Goal: Information Seeking & Learning: Learn about a topic

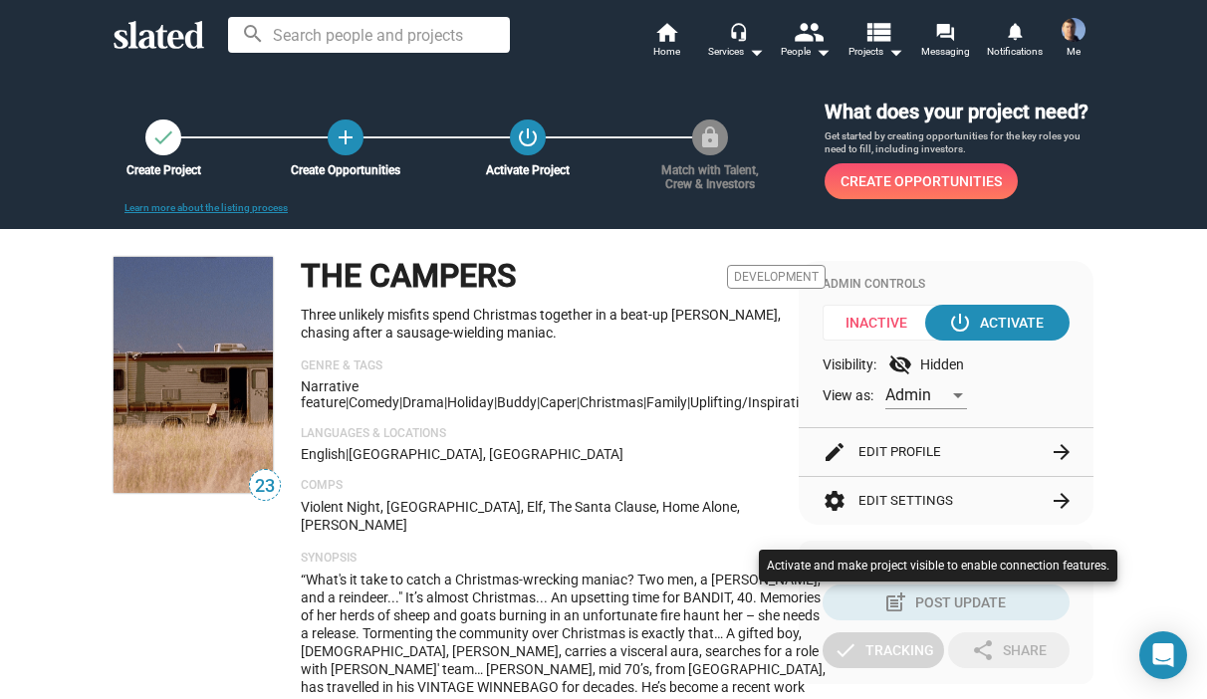
click at [593, 326] on div at bounding box center [603, 349] width 1207 height 699
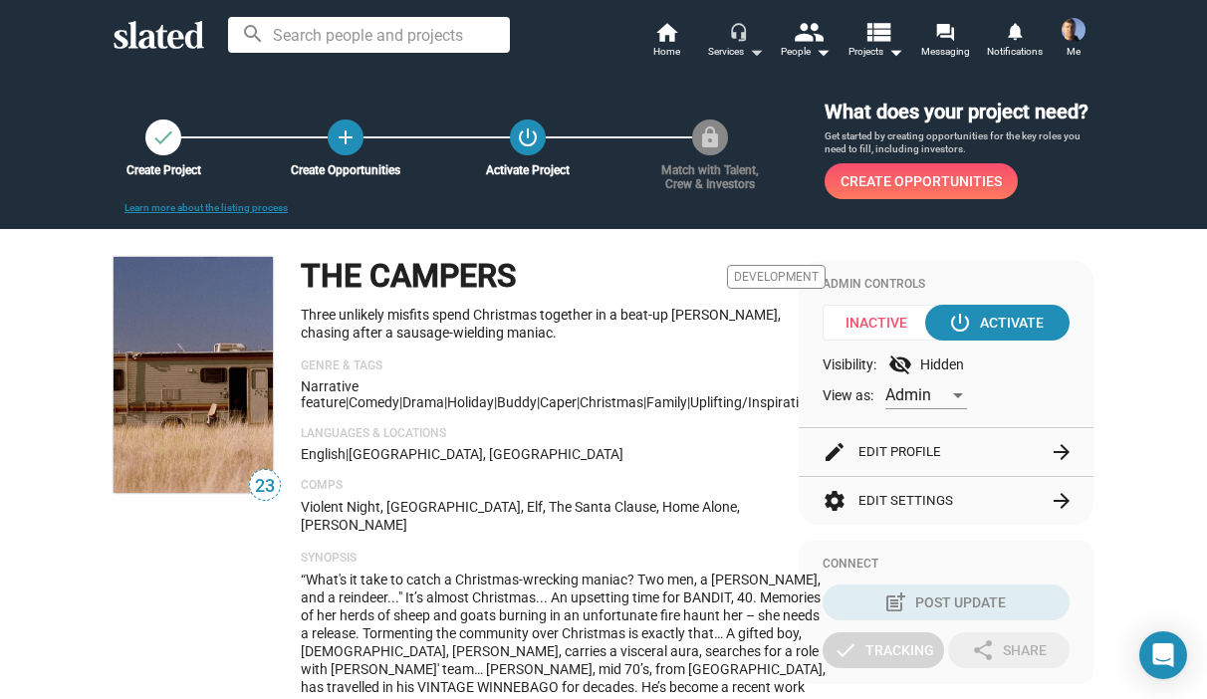
click at [757, 45] on mat-icon "arrow_drop_down" at bounding box center [756, 52] width 24 height 24
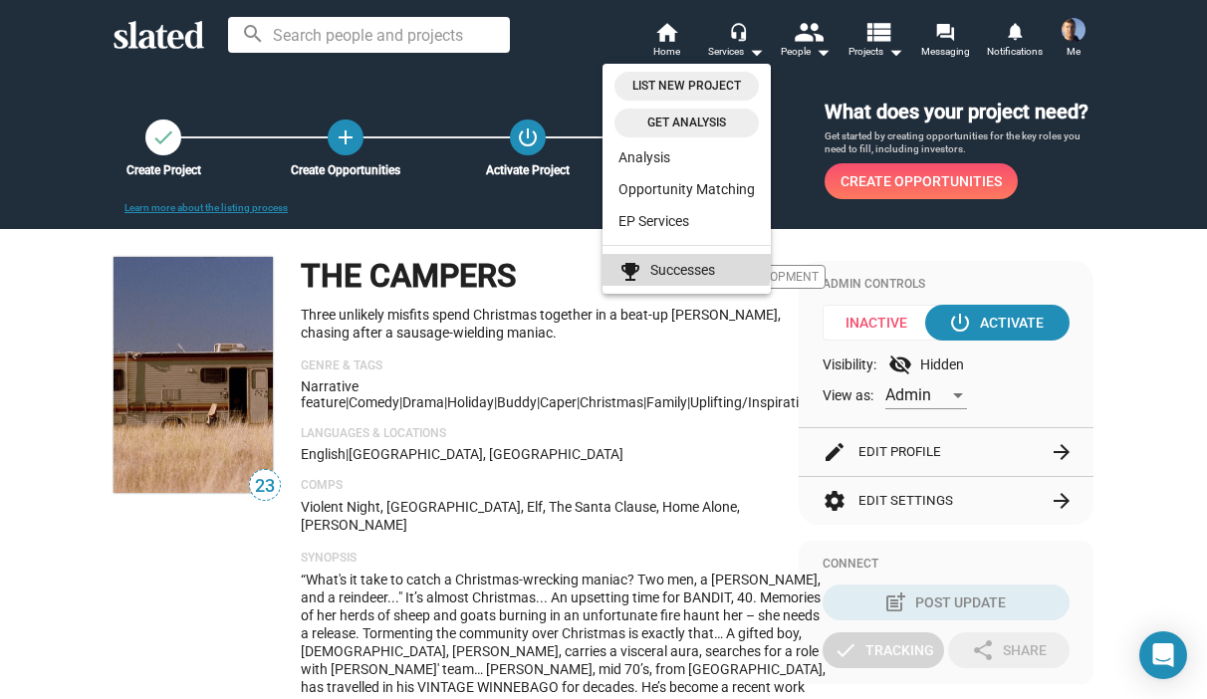
click at [670, 262] on link "emoji_events Successes" at bounding box center [686, 270] width 168 height 32
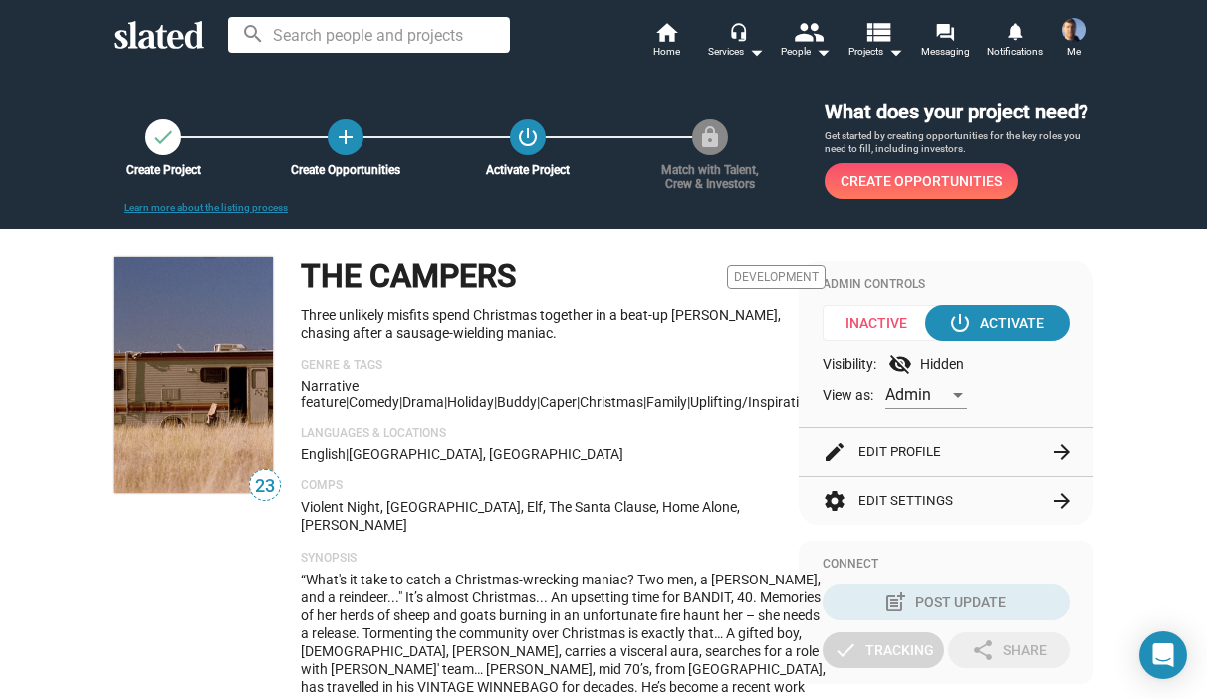
click at [607, 519] on div "THE CAMPERS Development Three unlikely misfits spend Christmas together in a be…" at bounding box center [563, 529] width 525 height 545
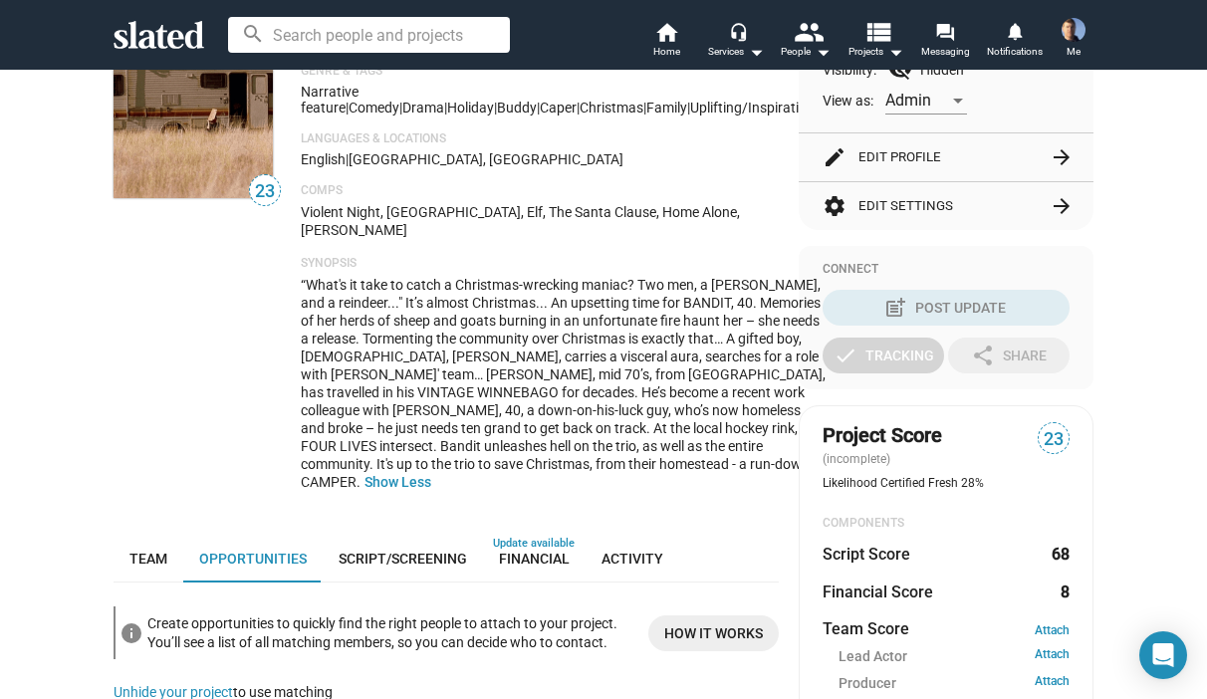
scroll to position [299, 0]
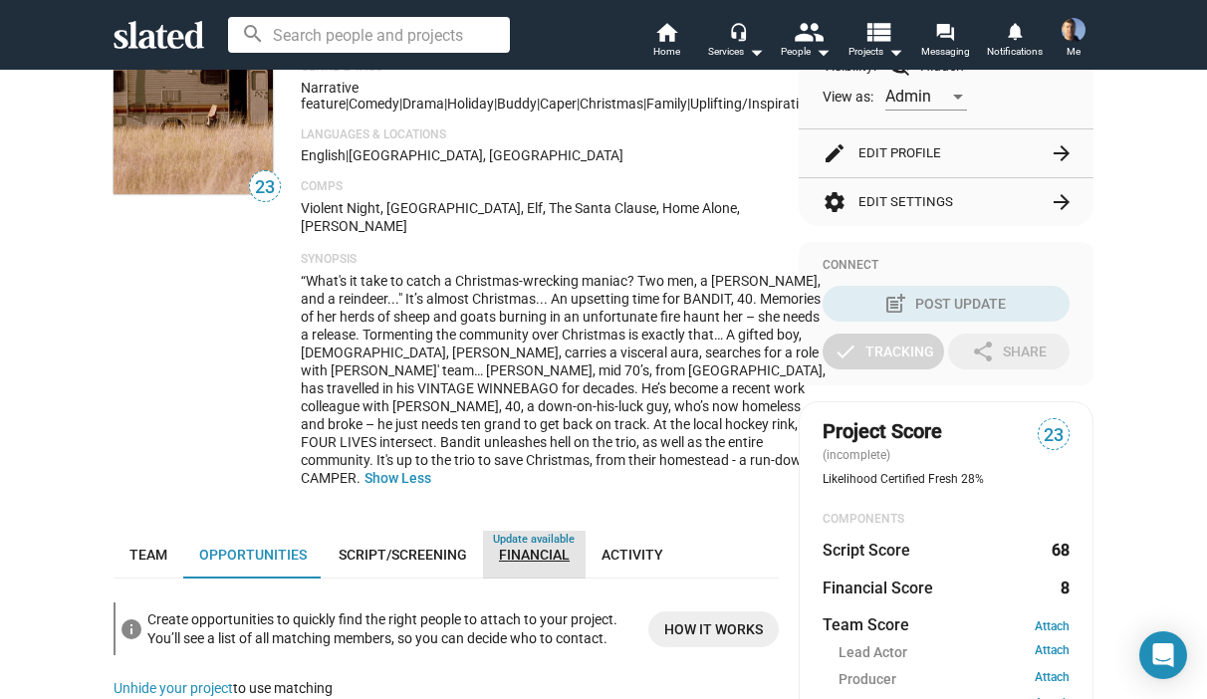
click at [519, 547] on span "Financial" at bounding box center [534, 555] width 71 height 16
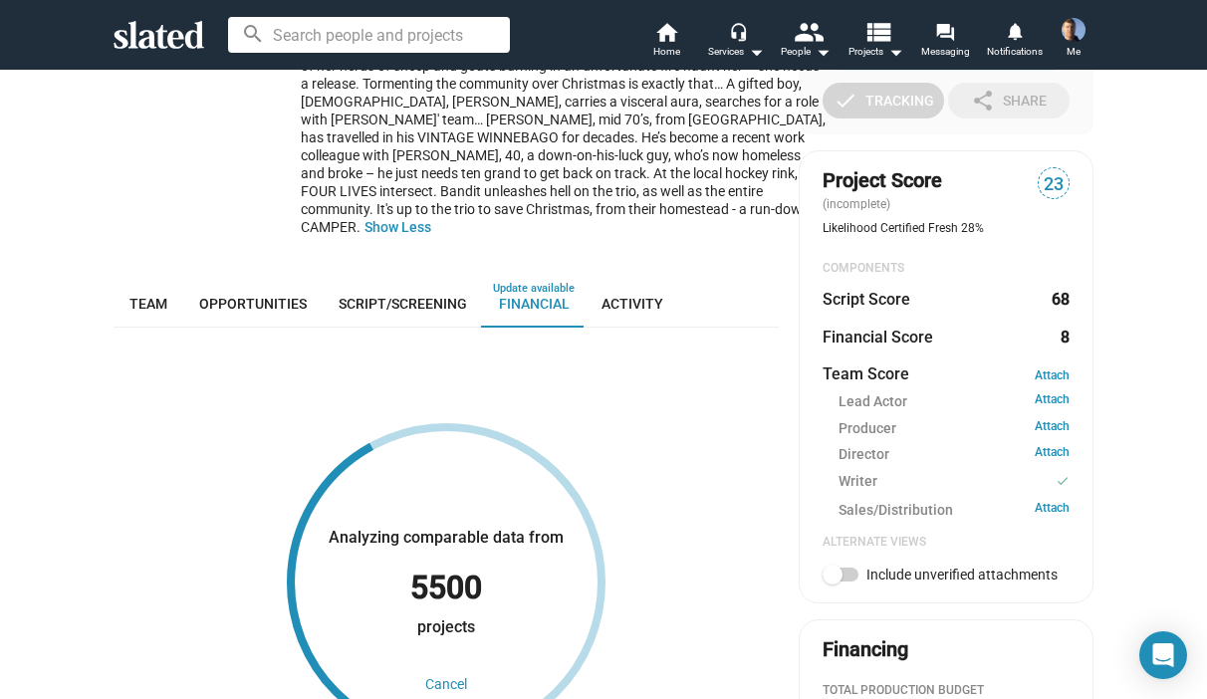
scroll to position [546, 0]
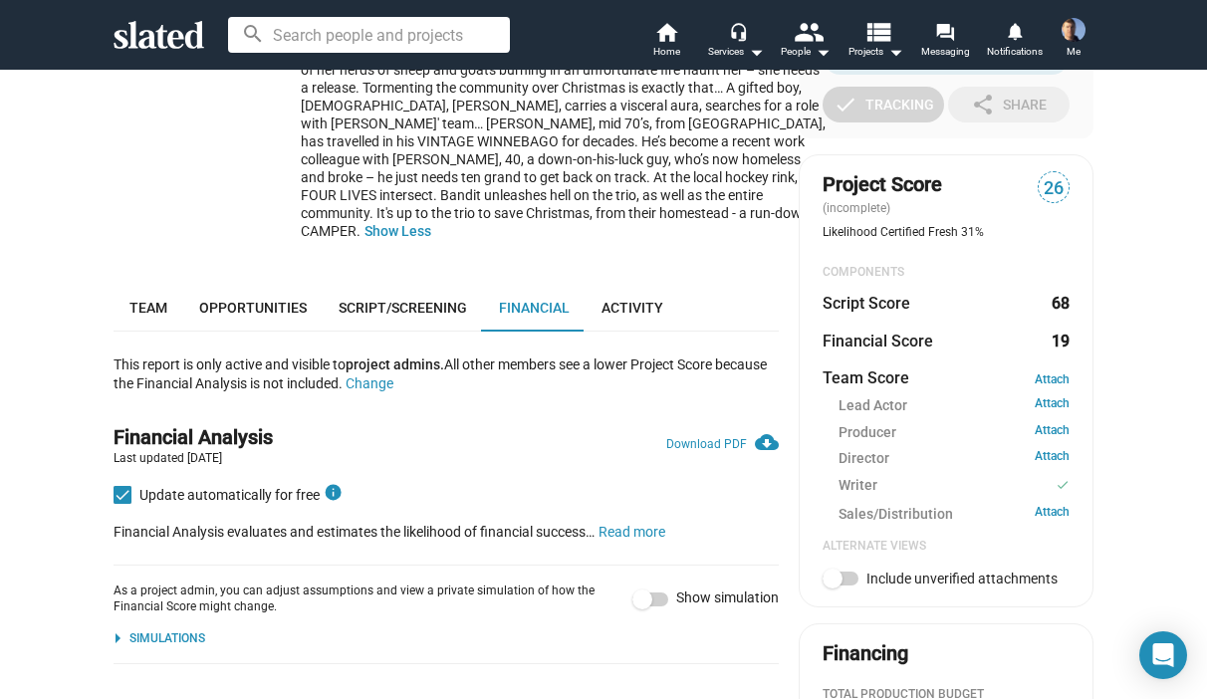
click at [609, 363] on div "This report is only active and visible to project admins. All other members see…" at bounding box center [446, 362] width 665 height 61
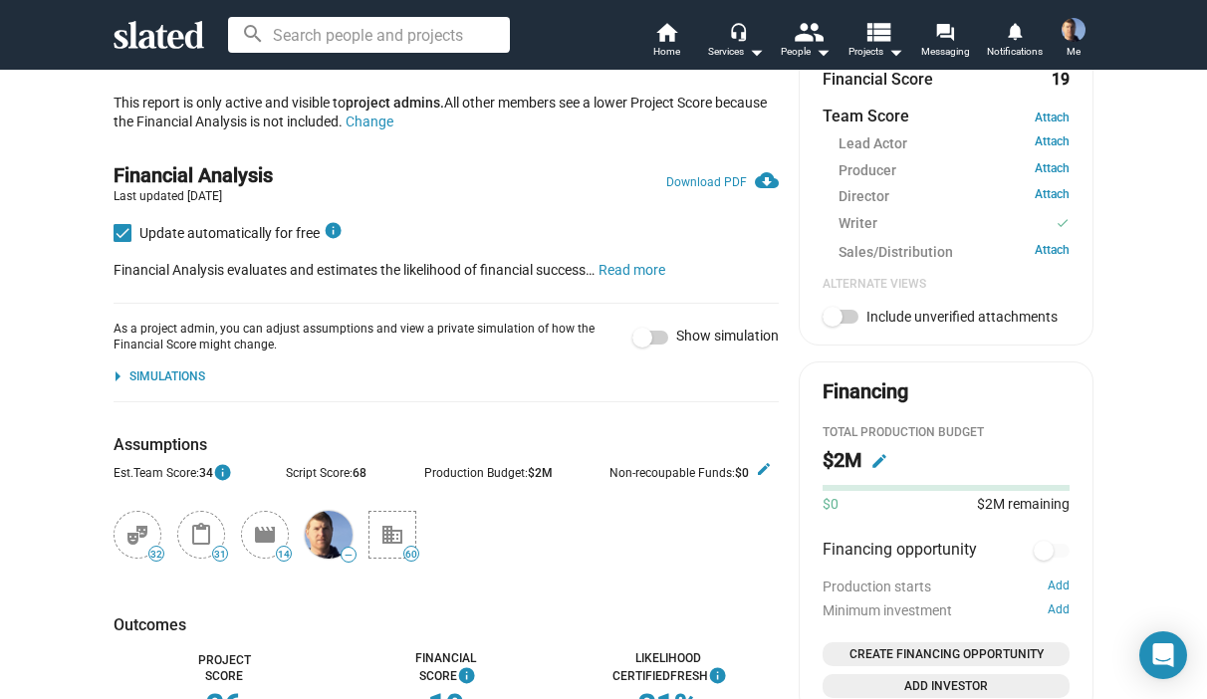
scroll to position [844, 0]
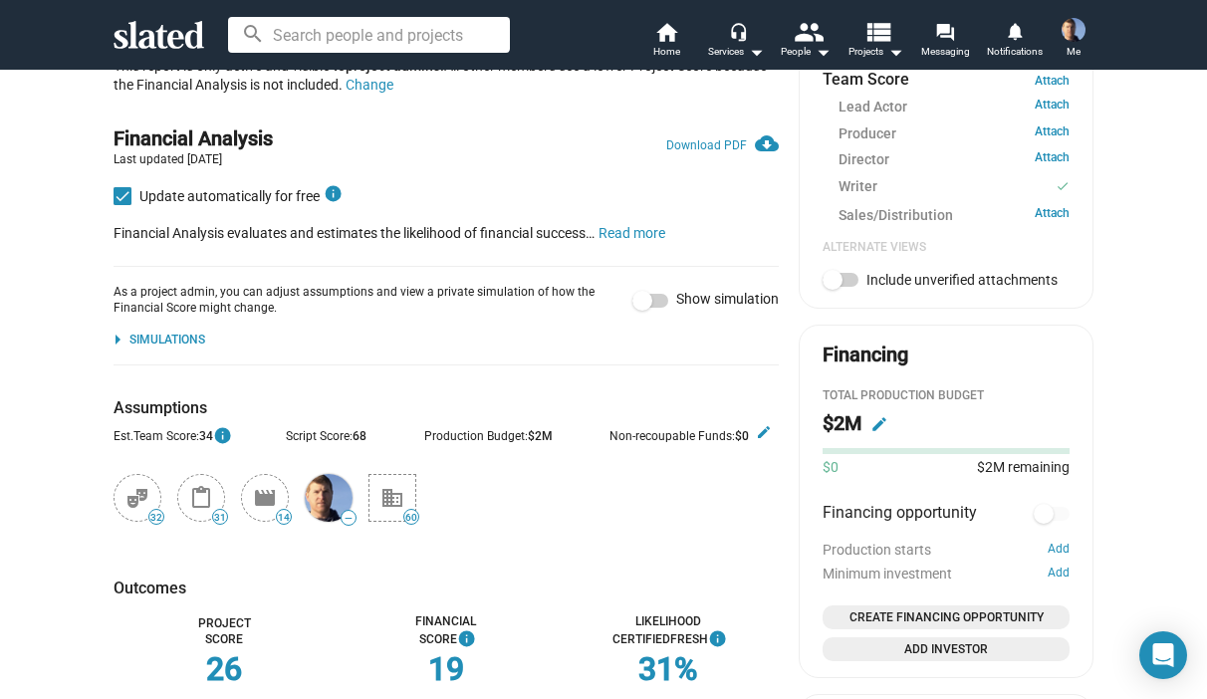
click at [799, 191] on mat-card "Project Score (incomplete) 26 Likelihood Certified Fresh 31% COMPONENTS Script …" at bounding box center [946, 82] width 295 height 453
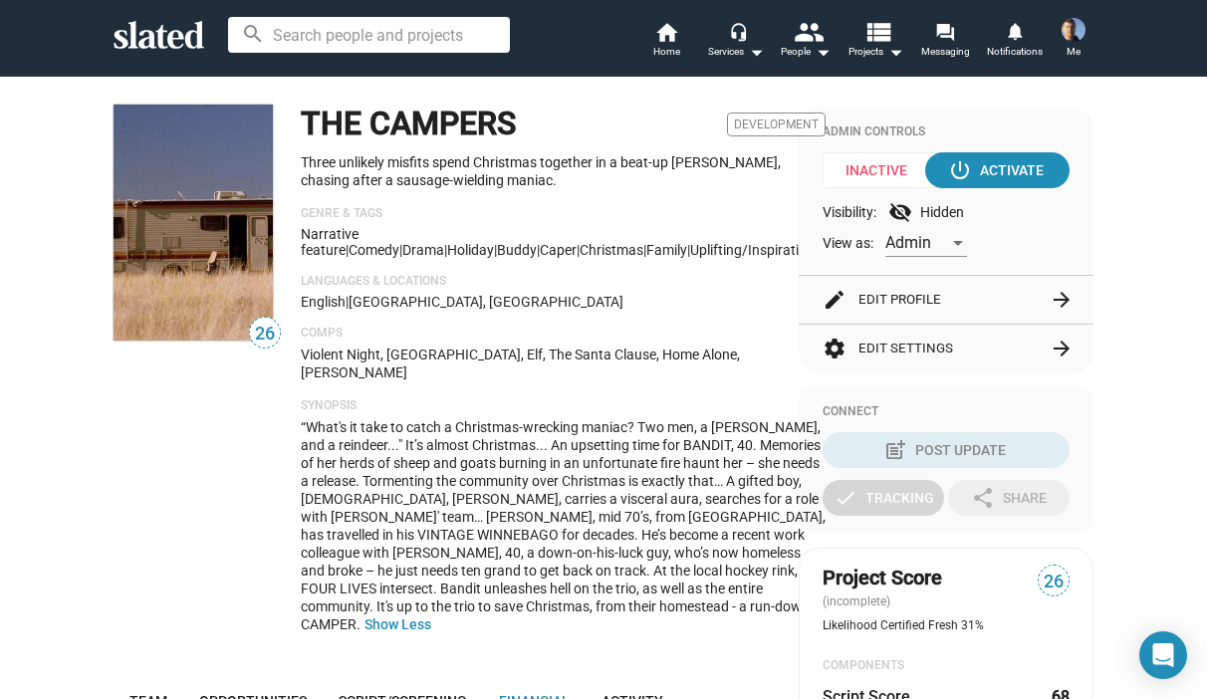
scroll to position [252, 0]
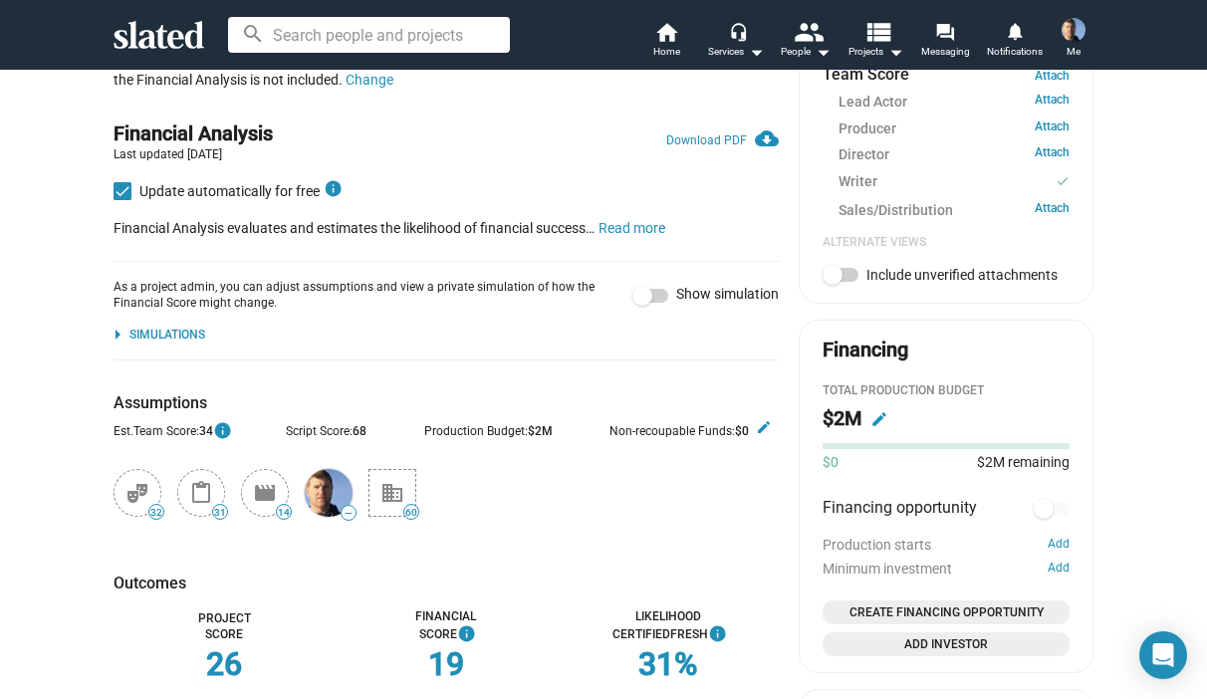
scroll to position [949, 0]
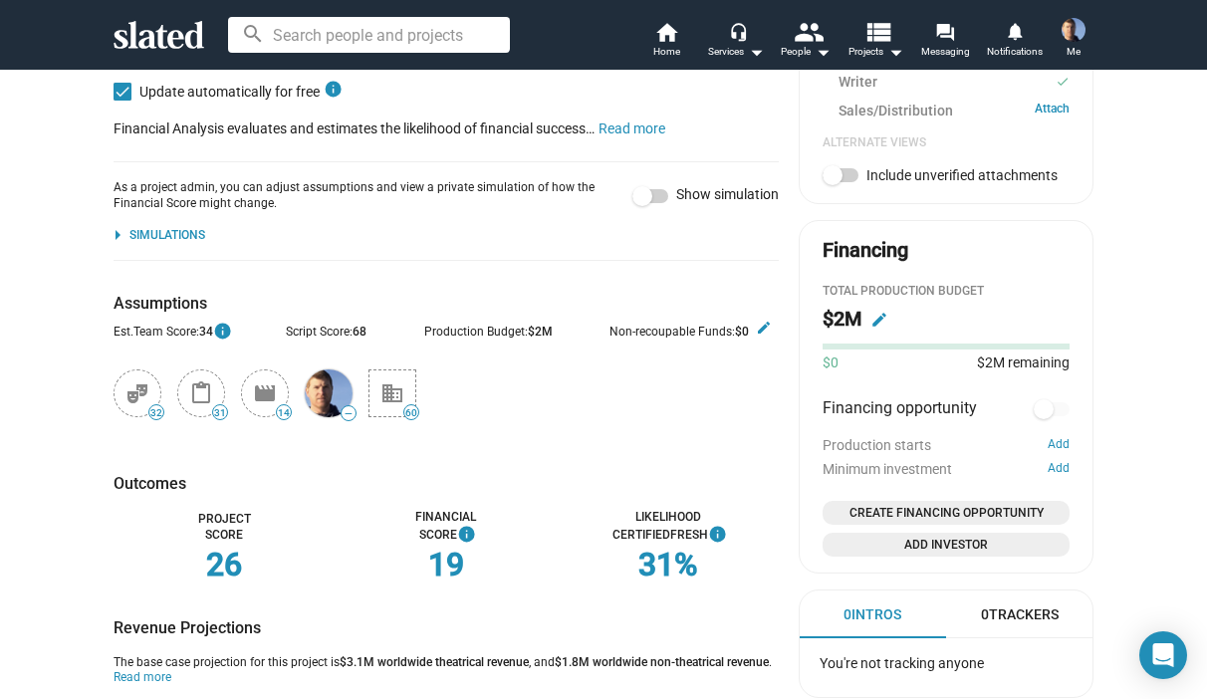
click at [799, 223] on sl-financing-widget "Financing Total Production budget $2M edit $0 $2M remaining Financing opportuni…" at bounding box center [946, 404] width 295 height 369
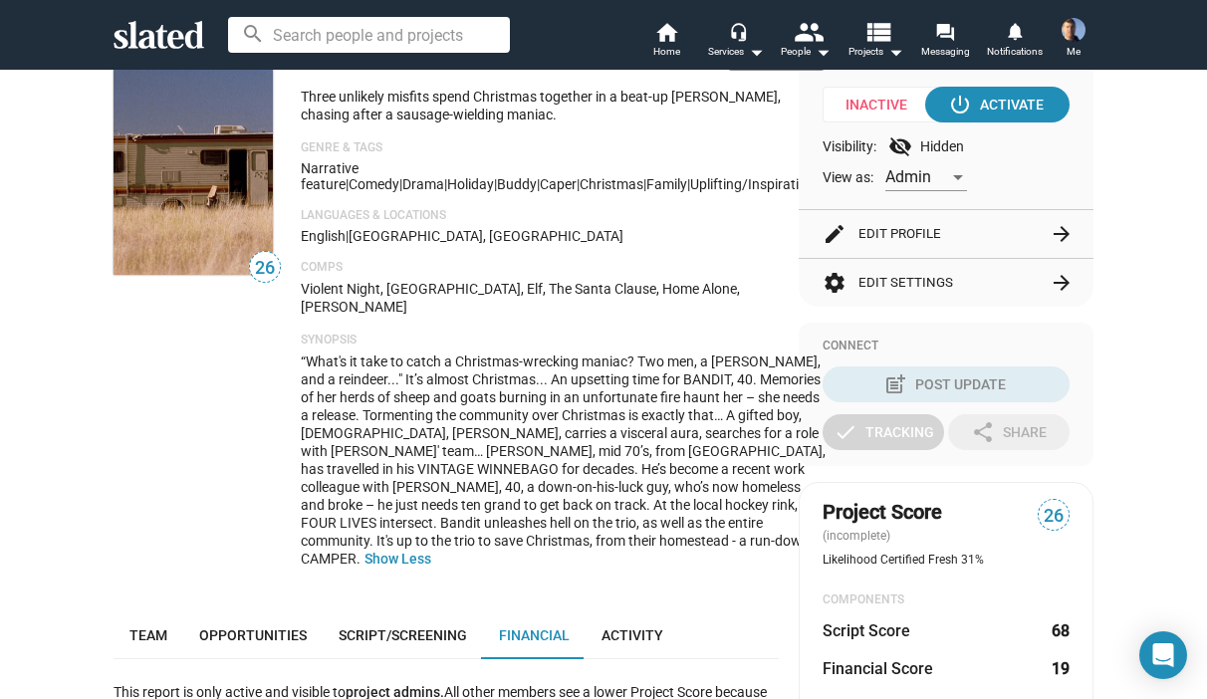
scroll to position [252, 0]
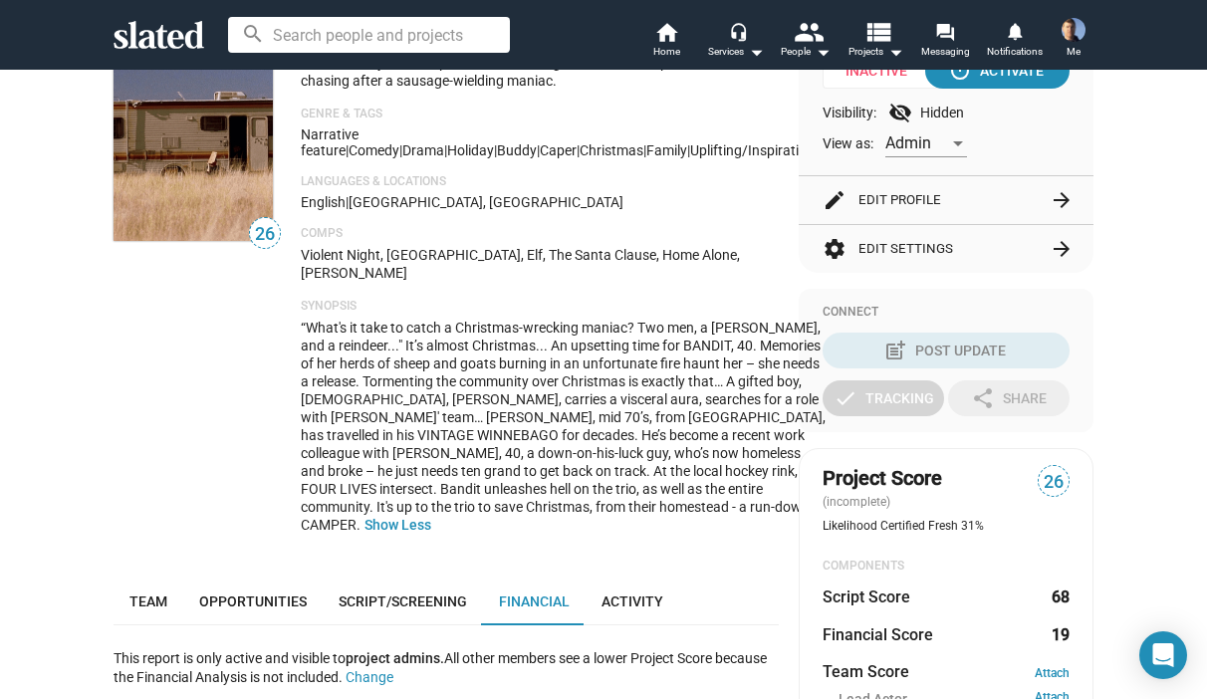
click at [333, 348] on span "“What's it take to catch a Christmas-wrecking maniac? Two men, a Winnebago, and…" at bounding box center [563, 426] width 525 height 213
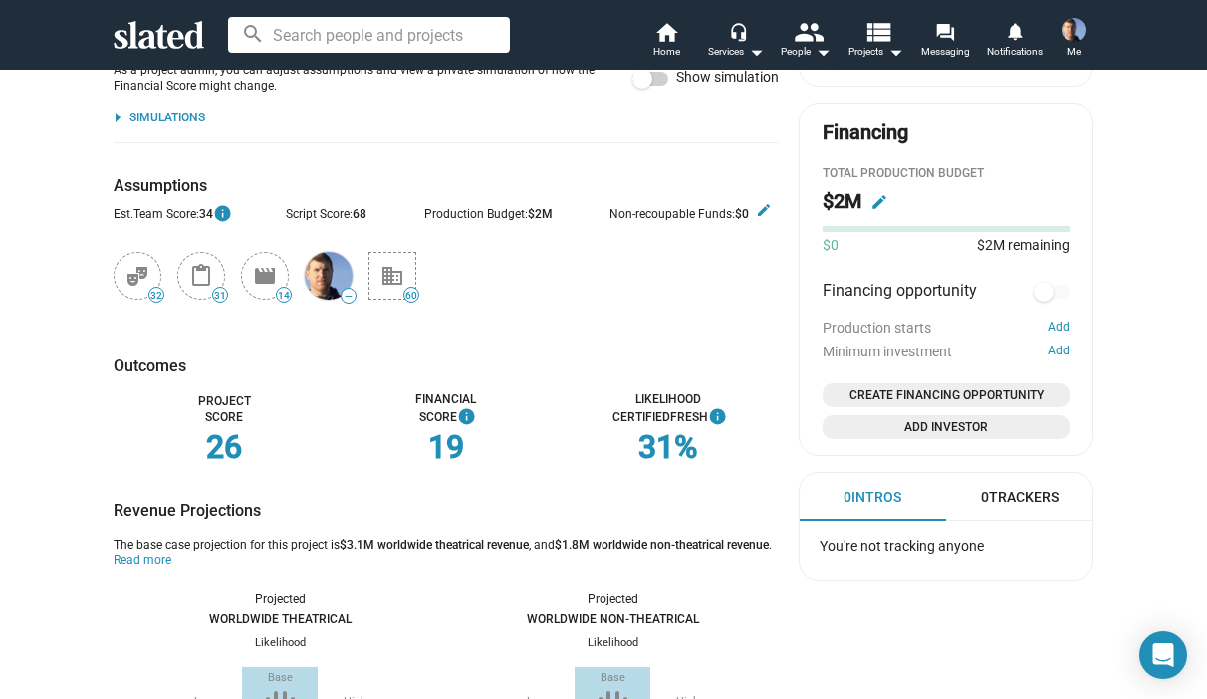
scroll to position [0, 0]
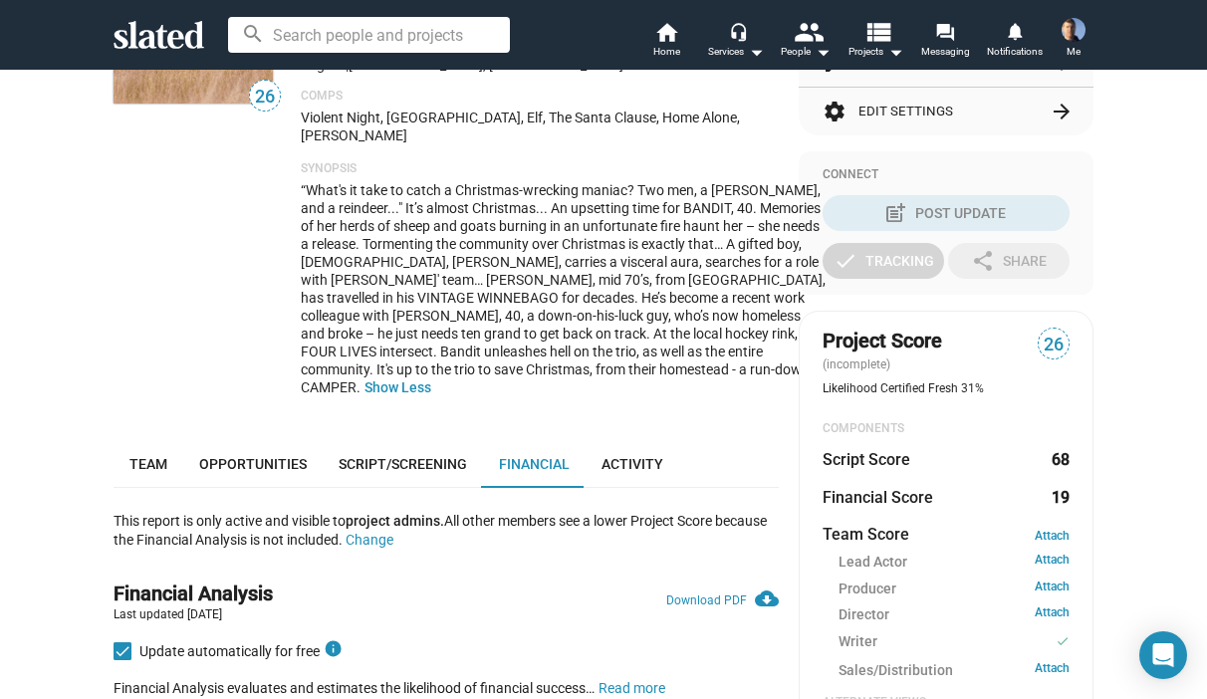
scroll to position [398, 0]
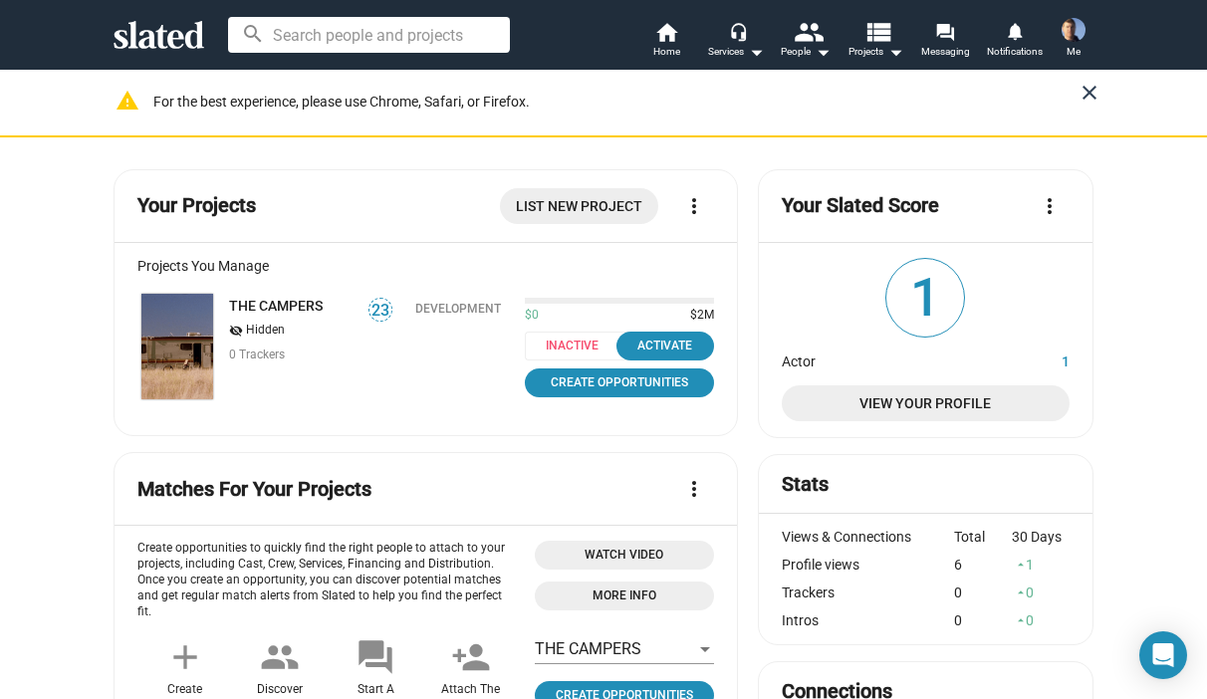
click at [1077, 96] on mat-icon "close" at bounding box center [1089, 93] width 24 height 24
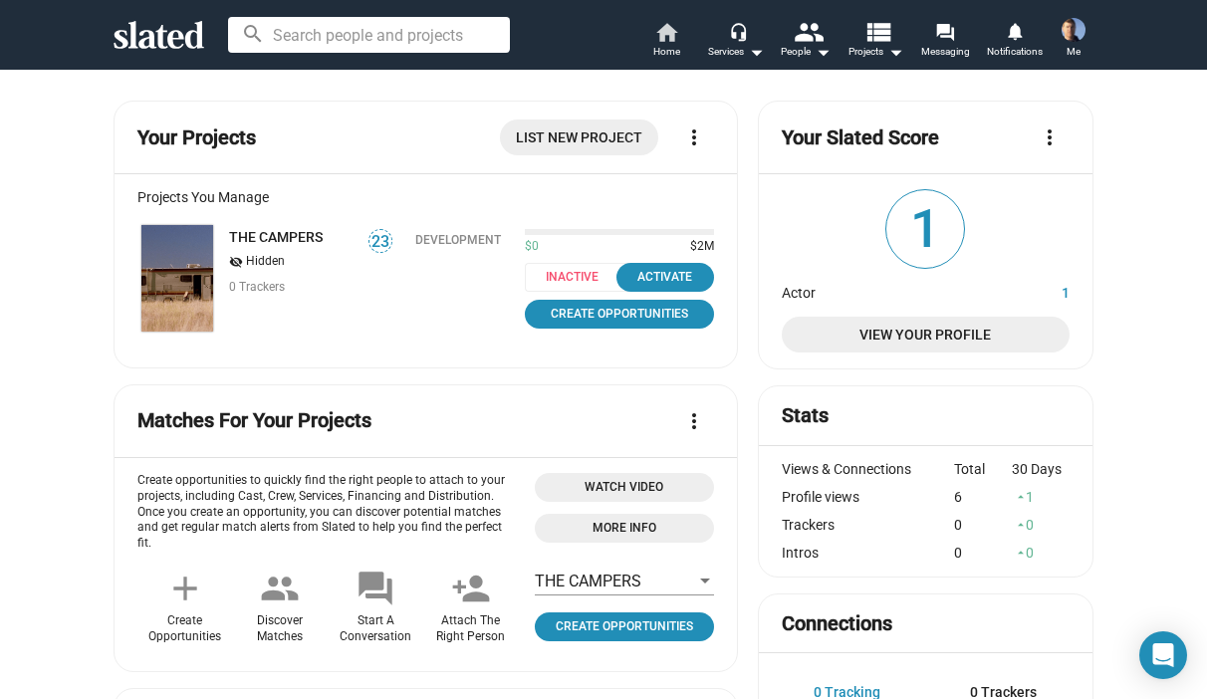
click at [657, 40] on span "Home" at bounding box center [666, 52] width 27 height 24
click at [661, 38] on mat-icon "home" at bounding box center [666, 32] width 24 height 24
click at [753, 43] on mat-icon "arrow_drop_down" at bounding box center [756, 52] width 24 height 24
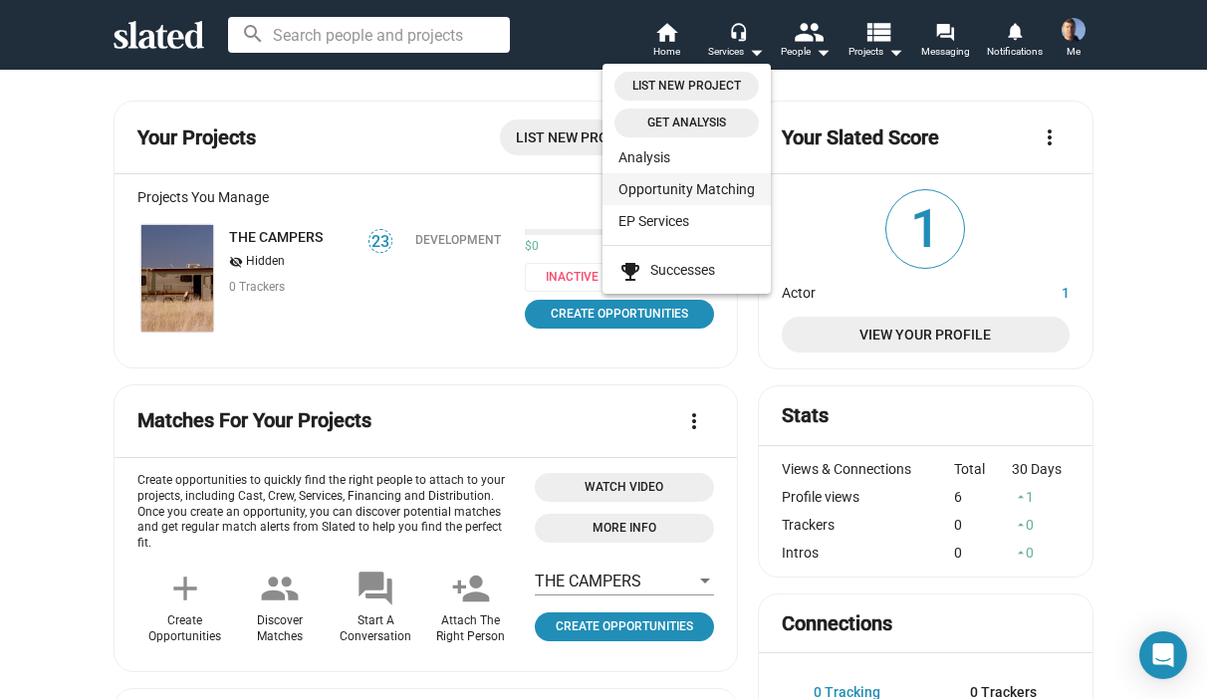
click at [685, 187] on link "Opportunity Matching" at bounding box center [686, 189] width 168 height 32
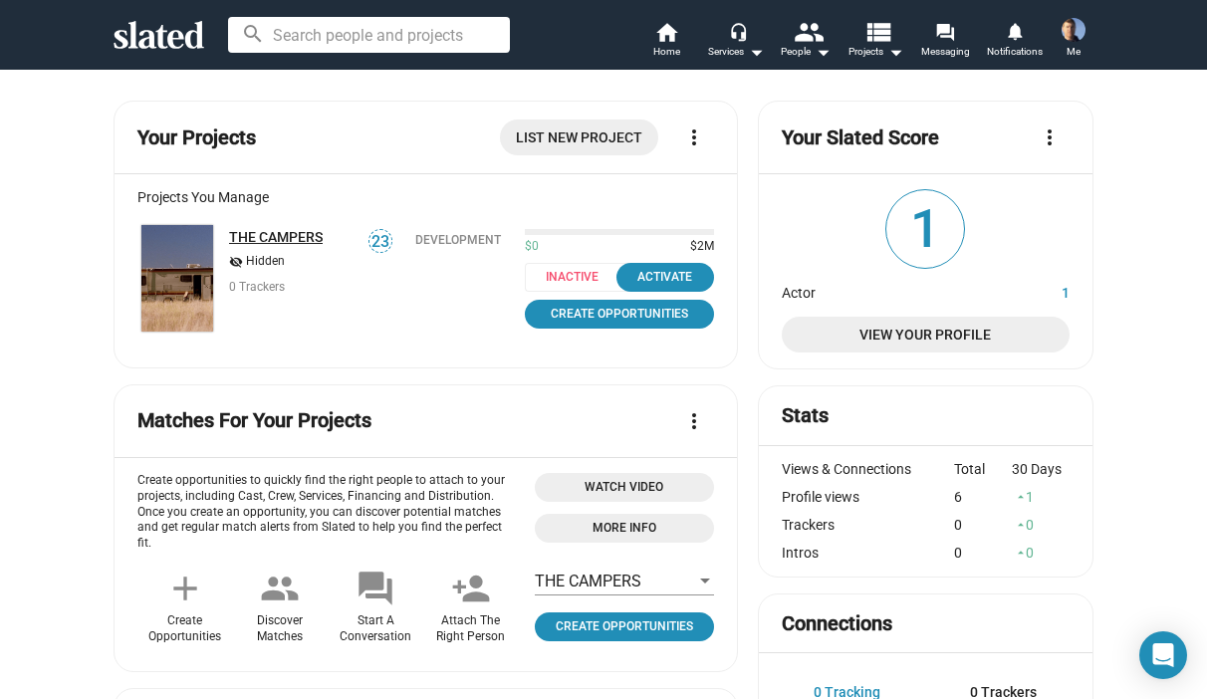
click at [268, 229] on link "THE CAMPERS" at bounding box center [276, 237] width 94 height 16
